Goal: Communication & Community: Answer question/provide support

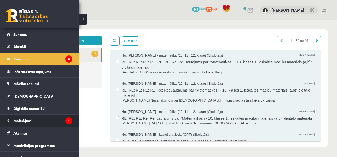
click at [53, 123] on legend "Maksājumi 1" at bounding box center [42, 121] width 59 height 12
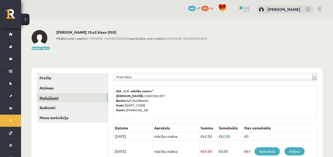
scroll to position [1, 0]
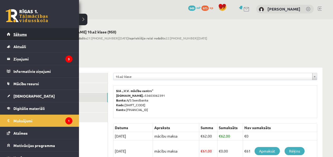
click at [32, 29] on link "Sākums" at bounding box center [40, 34] width 66 height 12
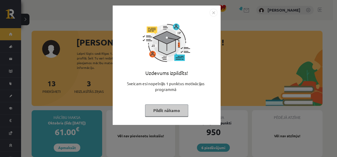
drag, startPoint x: 260, startPoint y: 80, endPoint x: 251, endPoint y: 80, distance: 8.9
click at [260, 80] on div "Uzdevums izpildīts! Sveicam esi nopelnījis 1 punktus motivācijas programmā Pild…" at bounding box center [168, 78] width 337 height 157
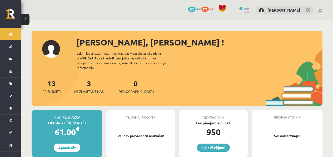
click at [83, 89] on span "Neizlasītās ziņas" at bounding box center [88, 91] width 29 height 5
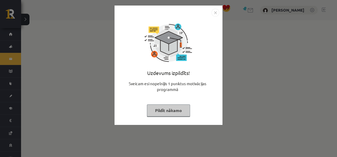
click at [273, 99] on div "Uzdevums izpildīts! Sveicam esi nopelnījis 1 punktus motivācijas programmā Pild…" at bounding box center [168, 78] width 337 height 157
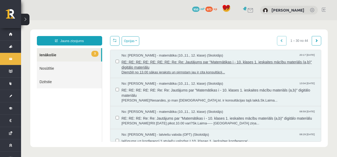
click at [159, 65] on span "RE: RE: RE: RE: RE: RE: RE: Re: Re: Jautājums par "Matemātikas i - 10. klases 1…" at bounding box center [219, 64] width 194 height 12
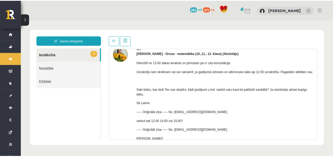
scroll to position [32, 0]
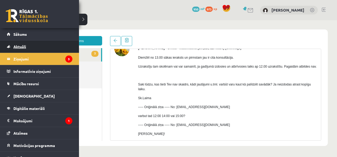
click at [11, 41] on link "Aktuāli" at bounding box center [40, 47] width 66 height 12
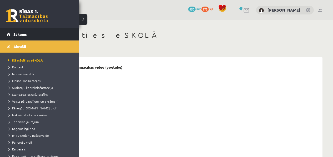
click at [17, 33] on span "Sākums" at bounding box center [19, 34] width 13 height 5
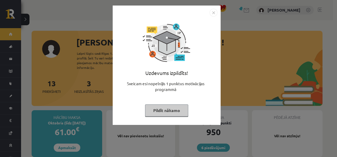
click at [229, 78] on div "Uzdevums izpildīts! Sveicam esi nopelnījis 1 punktus motivācijas programmā Pild…" at bounding box center [168, 78] width 337 height 157
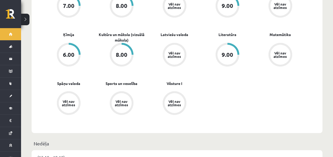
scroll to position [247, 0]
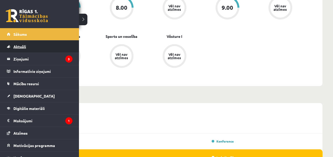
click at [49, 45] on link "Aktuāli" at bounding box center [40, 47] width 66 height 12
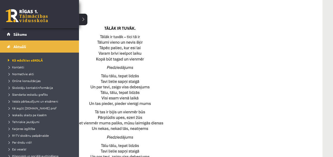
click at [2, 41] on li "Aktuāli Kā mācīties eSKOLĀ Kontakti Normatīvie akti Online konsultācijas Skolot…" at bounding box center [39, 105] width 79 height 130
click at [31, 26] on div "6 Dāvanas 950 mP 973 xp" at bounding box center [39, 14] width 79 height 28
click at [28, 33] on link "Sākums" at bounding box center [40, 34] width 66 height 12
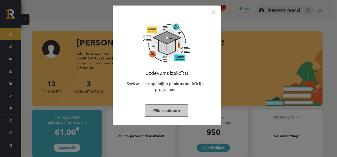
click at [278, 88] on div "Uzdevums izpildīts! Sveicam esi nopelnījis 1 punktus motivācijas programmā Pild…" at bounding box center [168, 78] width 337 height 157
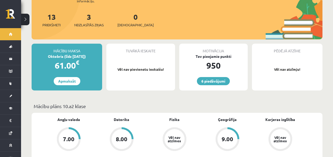
scroll to position [67, 0]
click at [120, 22] on span "[DEMOGRAPHIC_DATA]" at bounding box center [135, 24] width 36 height 5
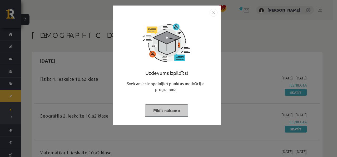
click at [283, 94] on div "Uzdevums izpildīts! Sveicam esi nopelnījis 1 punktus motivācijas programmā Pild…" at bounding box center [168, 78] width 337 height 157
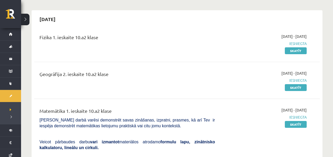
scroll to position [42, 0]
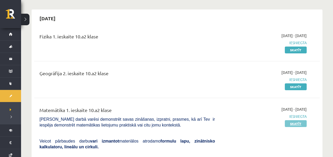
click at [297, 126] on link "Skatīt" at bounding box center [296, 123] width 22 height 7
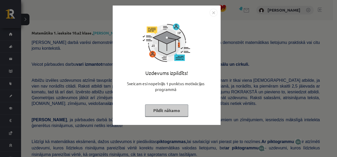
click at [268, 112] on div "Uzdevums izpildīts! Sveicam esi nopelnījis 1 punktus motivācijas programmā Pild…" at bounding box center [168, 78] width 337 height 157
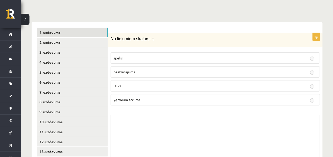
scroll to position [229, 0]
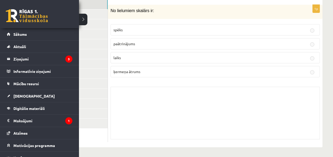
click at [126, 104] on div "Skolotāja pielikums" at bounding box center [214, 113] width 209 height 53
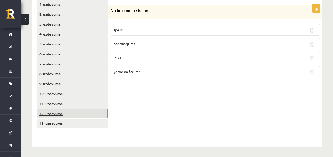
click at [79, 113] on link "12. uzdevums" at bounding box center [72, 114] width 71 height 10
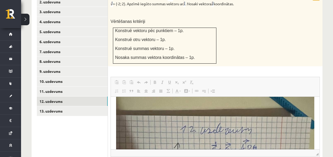
scroll to position [259, 0]
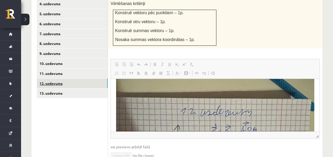
click at [91, 81] on link "12. uzdevums" at bounding box center [72, 84] width 71 height 10
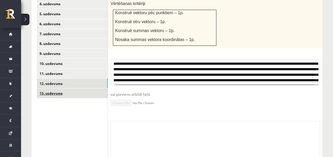
click at [85, 92] on link "13. uzdevums" at bounding box center [72, 93] width 71 height 10
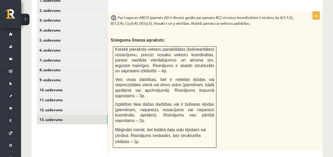
scroll to position [210, 0]
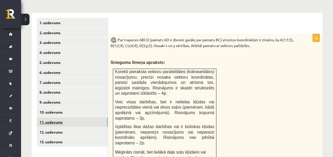
click at [80, 121] on link "11. uzdevums" at bounding box center [72, 122] width 71 height 10
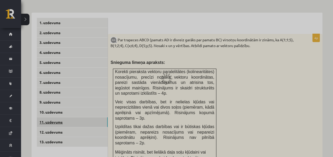
click at [80, 121] on div at bounding box center [166, 78] width 333 height 157
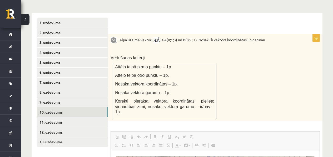
click at [91, 112] on link "10. uzdevums" at bounding box center [72, 112] width 71 height 10
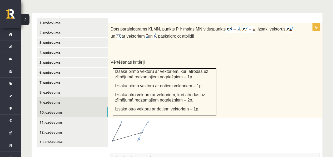
scroll to position [0, 0]
click at [95, 101] on link "9. uzdevums" at bounding box center [72, 102] width 71 height 10
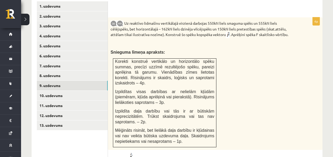
scroll to position [245, 0]
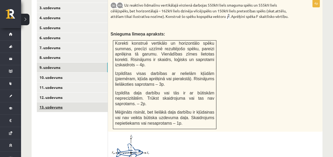
click at [94, 107] on link "13. uzdevums" at bounding box center [72, 107] width 71 height 10
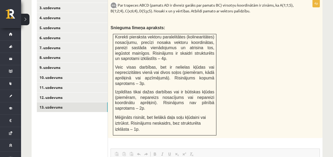
scroll to position [0, 0]
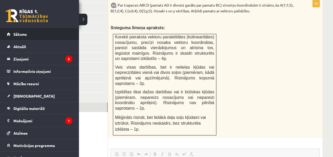
click at [5, 31] on li "Sākums" at bounding box center [39, 34] width 79 height 12
click at [15, 36] on span "Sākums" at bounding box center [19, 34] width 13 height 5
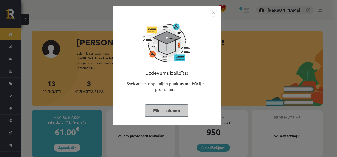
click at [255, 94] on div "Uzdevums izpildīts! Sveicam esi nopelnījis 1 punktus motivācijas programmā Pild…" at bounding box center [168, 78] width 337 height 157
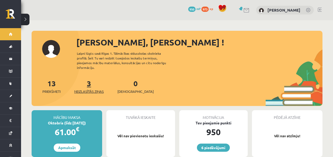
click at [89, 81] on link "3 Neizlasītās ziņas" at bounding box center [88, 87] width 29 height 16
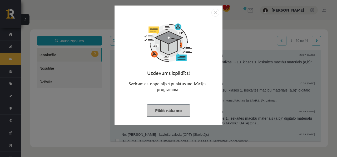
click at [286, 87] on div "Uzdevums izpildīts! Sveicam esi nopelnījis 1 punktus motivācijas programmā Pild…" at bounding box center [168, 78] width 337 height 157
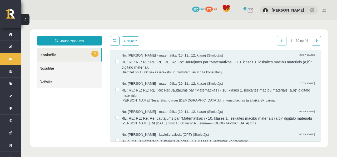
click at [233, 70] on span "Diemžēl no 13.00 sākas ieraksts un pirmstam jau ir cita konsultācij..." at bounding box center [219, 72] width 194 height 5
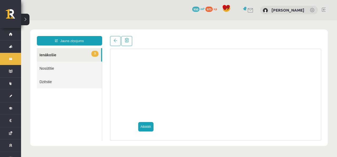
scroll to position [575, 0]
click at [146, 124] on link "Atbildēt" at bounding box center [145, 126] width 15 height 9
type input "**********"
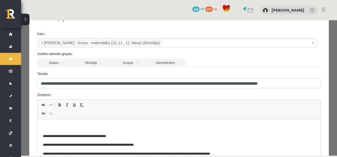
scroll to position [95, 0]
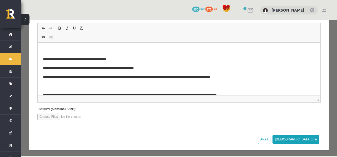
click at [151, 52] on p "Визуальный текстовый редактор, wiswyg-editor-47433845993280-1760518248-741" at bounding box center [179, 51] width 272 height 6
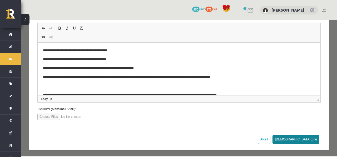
click at [304, 137] on button "[DEMOGRAPHIC_DATA] ziņu" at bounding box center [295, 139] width 47 height 9
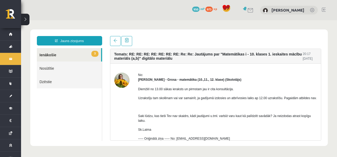
scroll to position [0, 0]
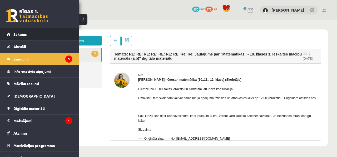
click at [10, 30] on link "Sākums" at bounding box center [40, 34] width 66 height 12
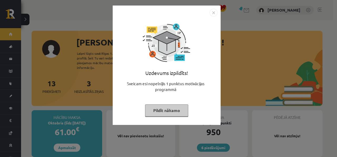
drag, startPoint x: 259, startPoint y: 19, endPoint x: 253, endPoint y: 22, distance: 5.7
click at [259, 19] on div "Uzdevums izpildīts! Sveicam esi nopelnījis 1 punktus motivācijas programmā Pild…" at bounding box center [168, 78] width 337 height 157
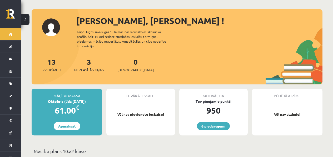
scroll to position [32, 0]
